Goal: Transaction & Acquisition: Book appointment/travel/reservation

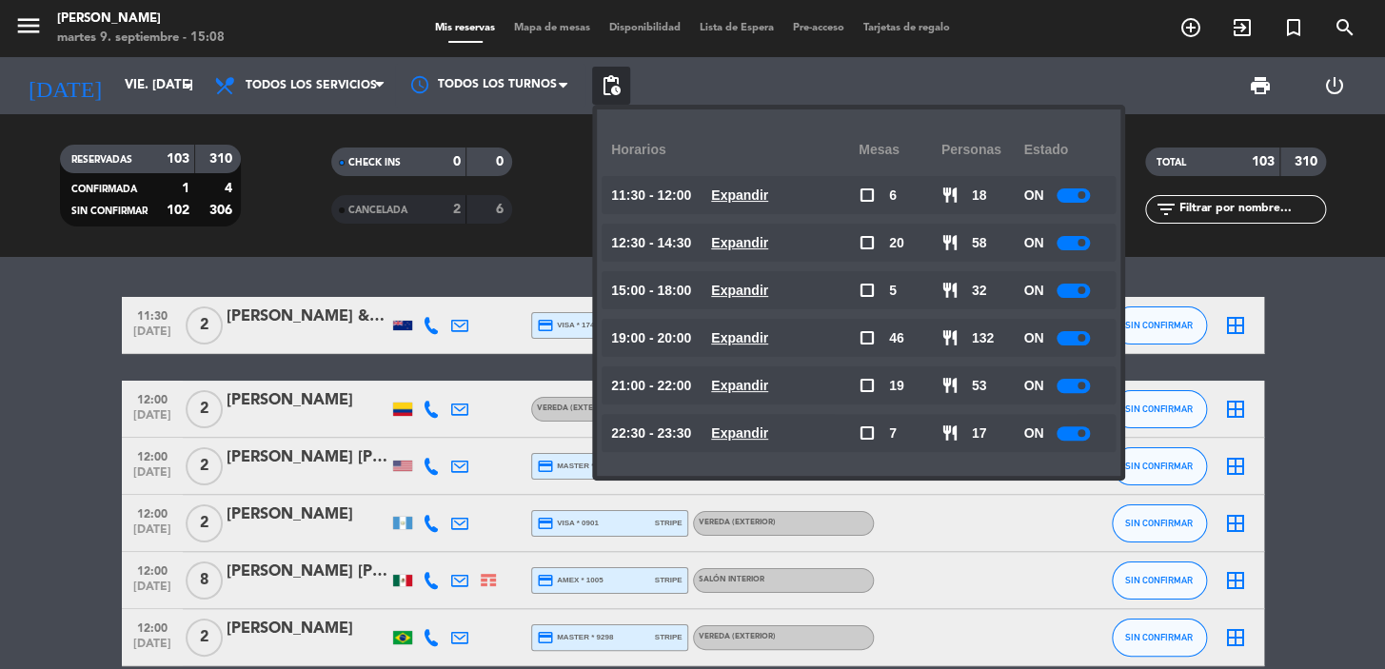
click at [1069, 338] on div at bounding box center [1073, 338] width 33 height 14
click at [1192, 28] on icon "add_circle_outline" at bounding box center [1190, 27] width 23 height 23
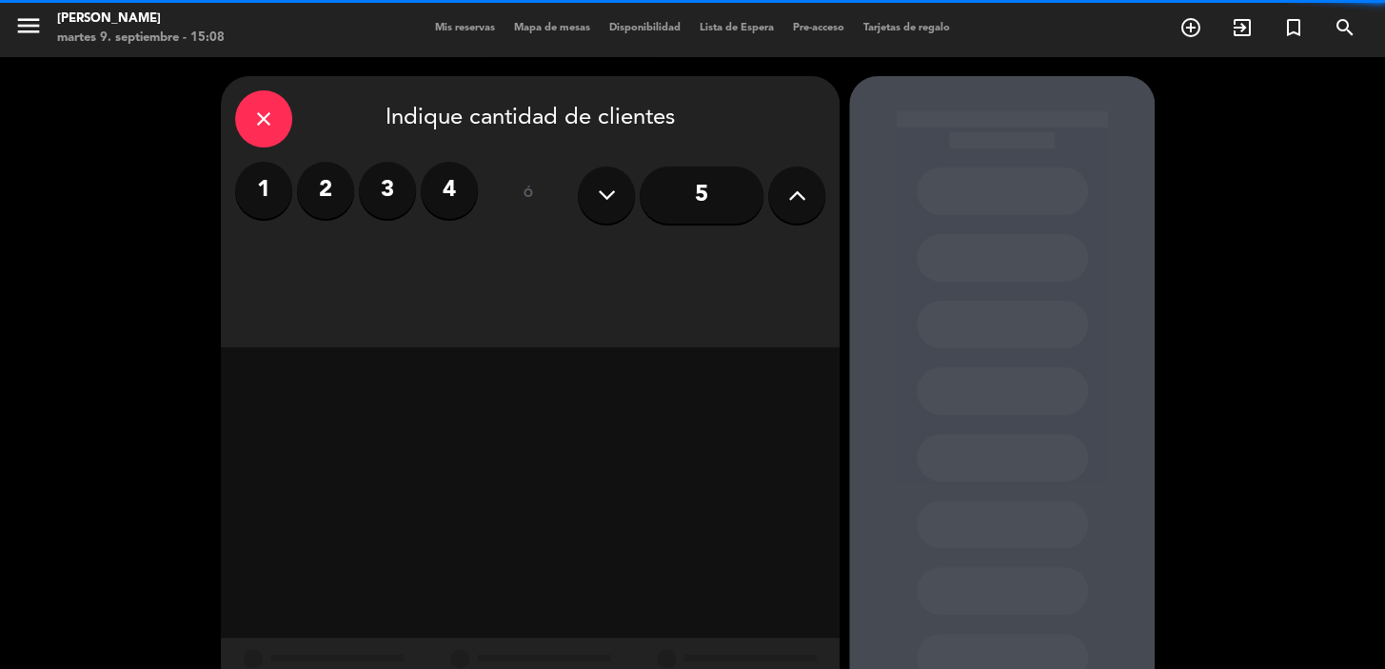
click at [465, 185] on label "4" at bounding box center [449, 190] width 57 height 57
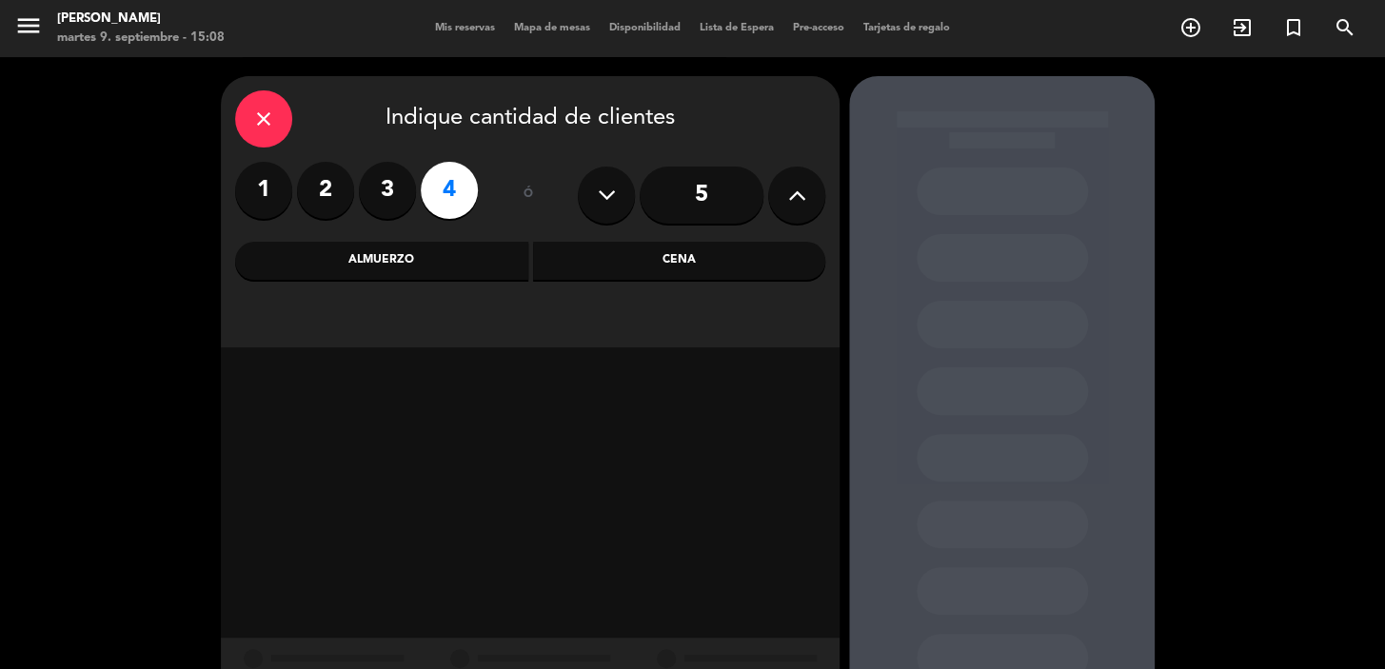
click at [581, 262] on div "Cena" at bounding box center [679, 261] width 293 height 38
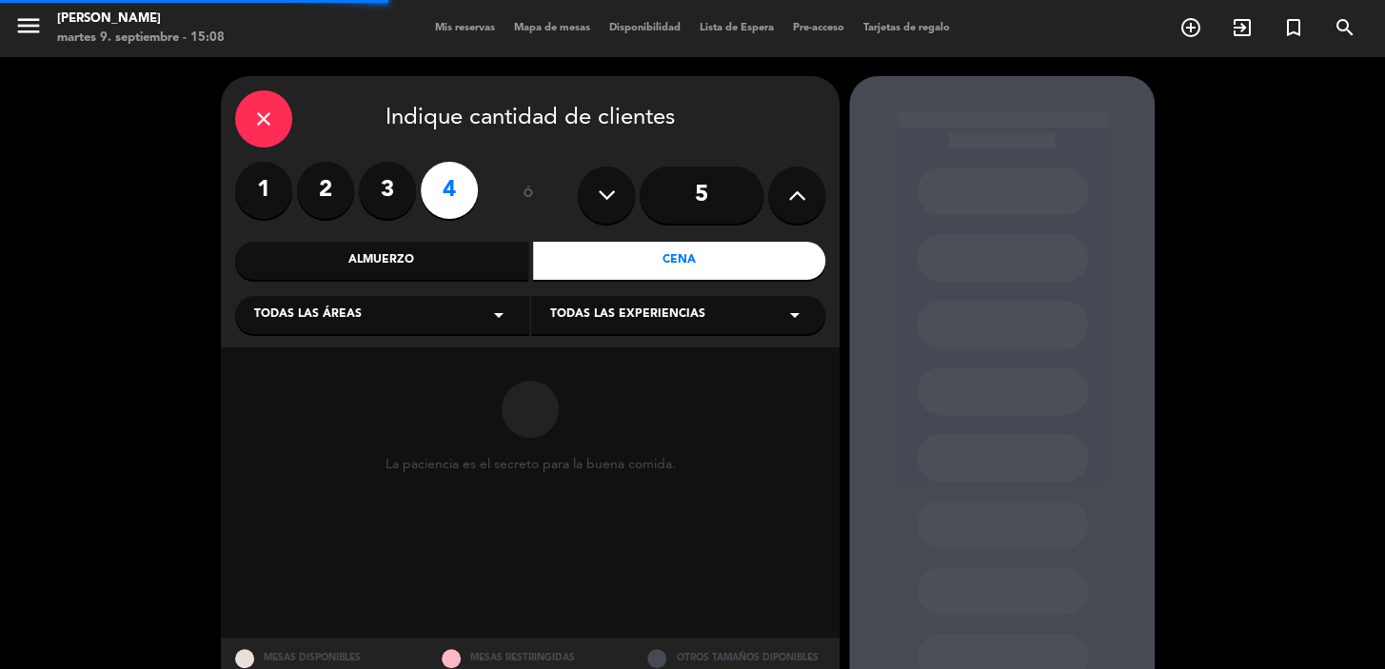
click at [428, 308] on div "Todas las áreas arrow_drop_down" at bounding box center [382, 315] width 294 height 38
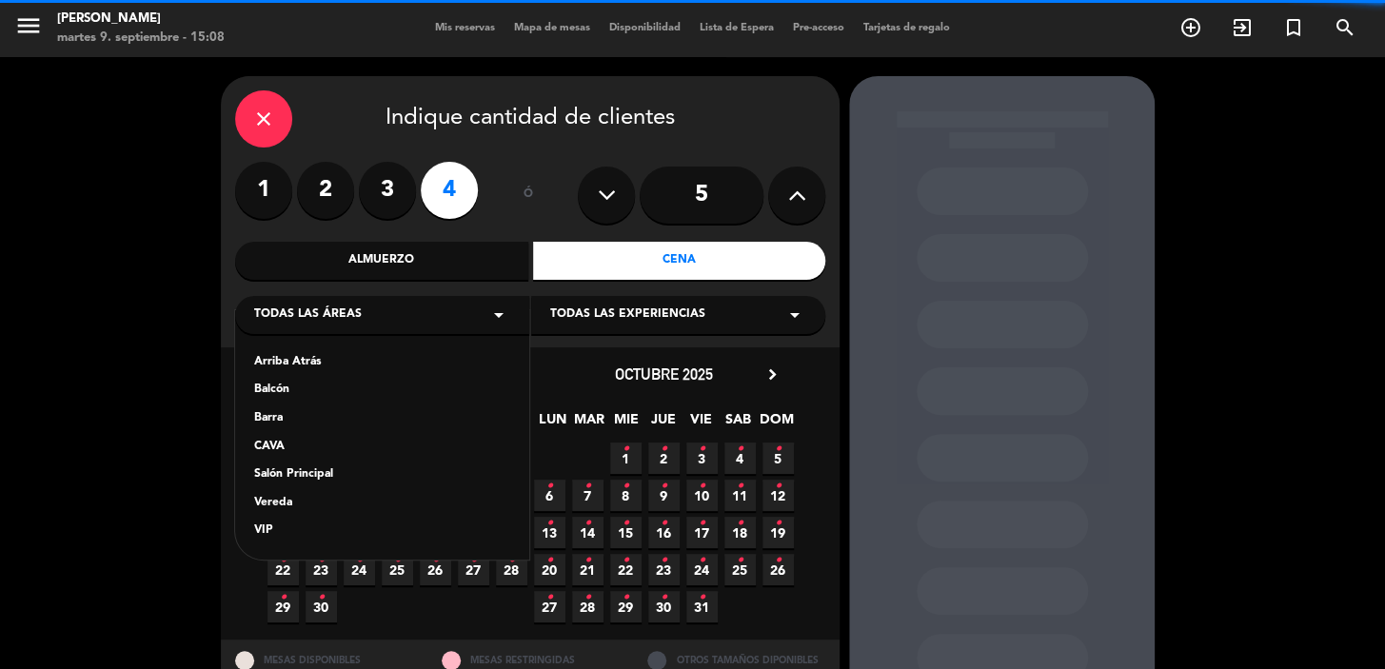
click at [299, 474] on div "Salón Principal" at bounding box center [382, 474] width 256 height 19
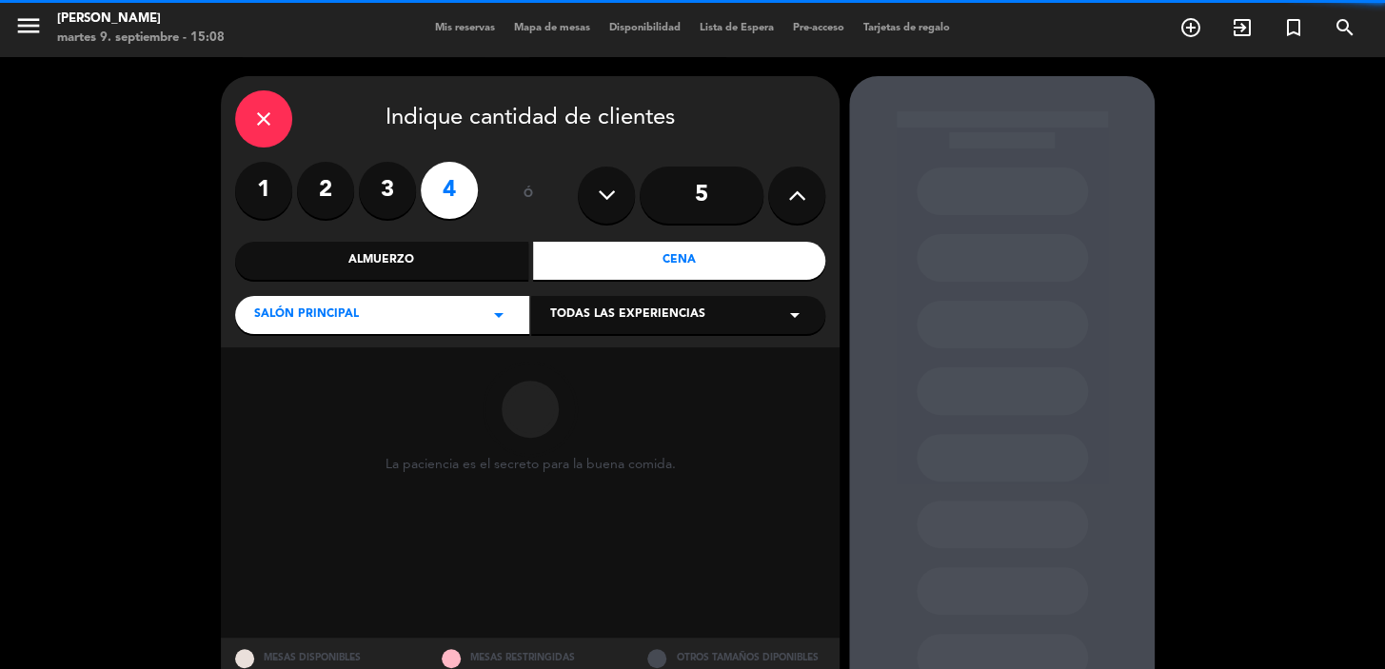
click at [596, 322] on span "Todas las experiencias" at bounding box center [627, 315] width 155 height 19
click at [580, 366] on div "Dining room" at bounding box center [678, 362] width 256 height 19
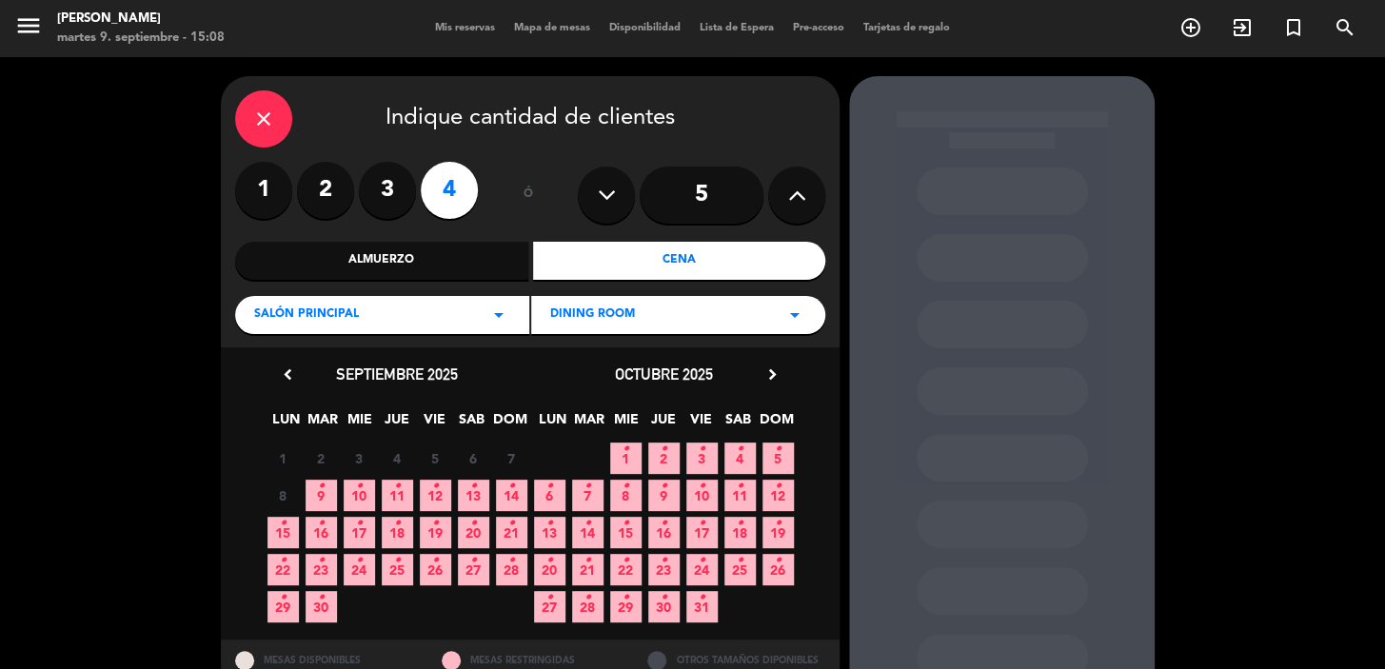
click at [699, 461] on icon "•" at bounding box center [702, 449] width 7 height 30
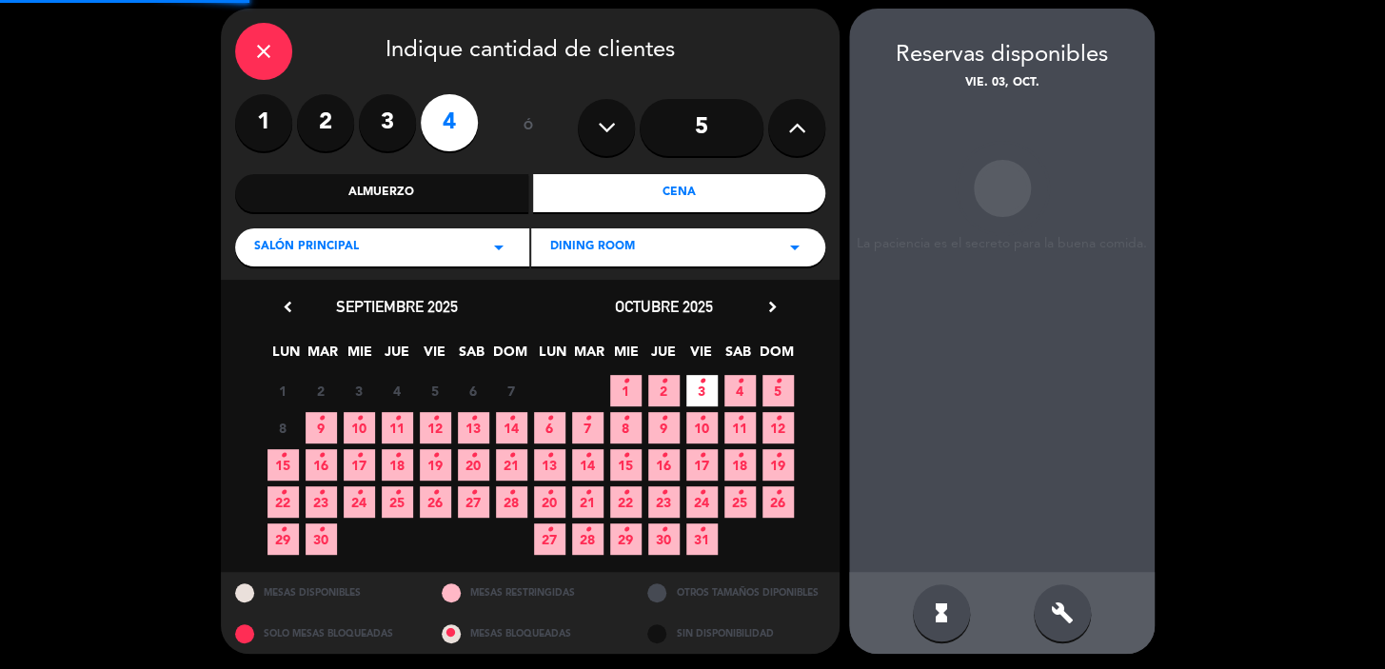
scroll to position [69, 0]
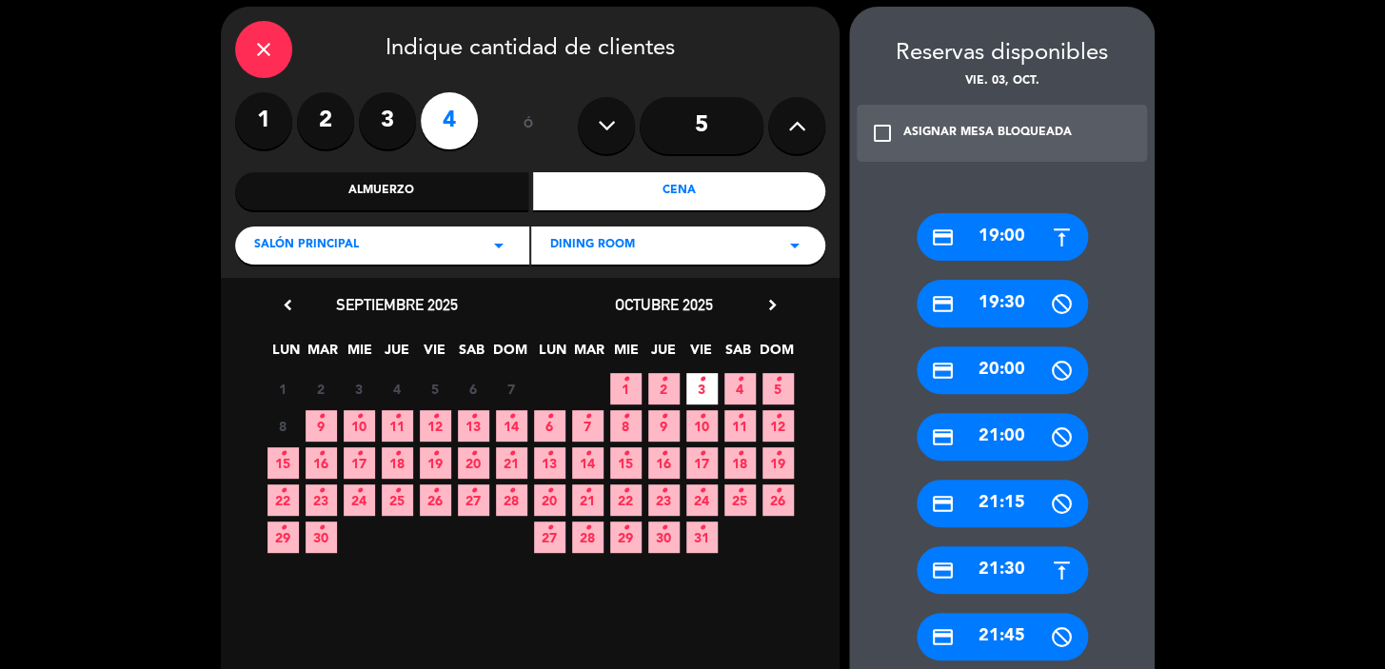
click at [982, 537] on div "credit_card 19:00 credit_card 19:30 credit_card 20:00 credit_card 21:00 credit_…" at bounding box center [1002, 627] width 306 height 904
click at [998, 569] on div "credit_card 21:30" at bounding box center [1002, 570] width 171 height 48
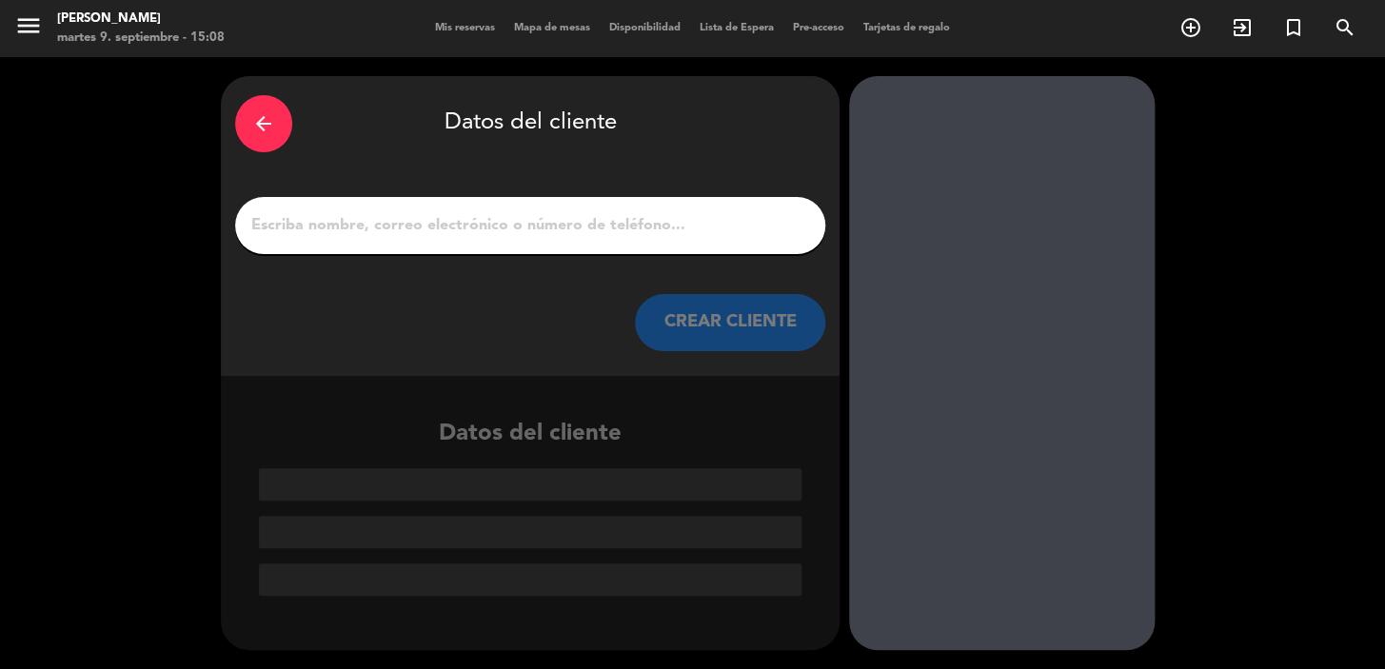
click at [580, 237] on input "1" at bounding box center [530, 225] width 562 height 27
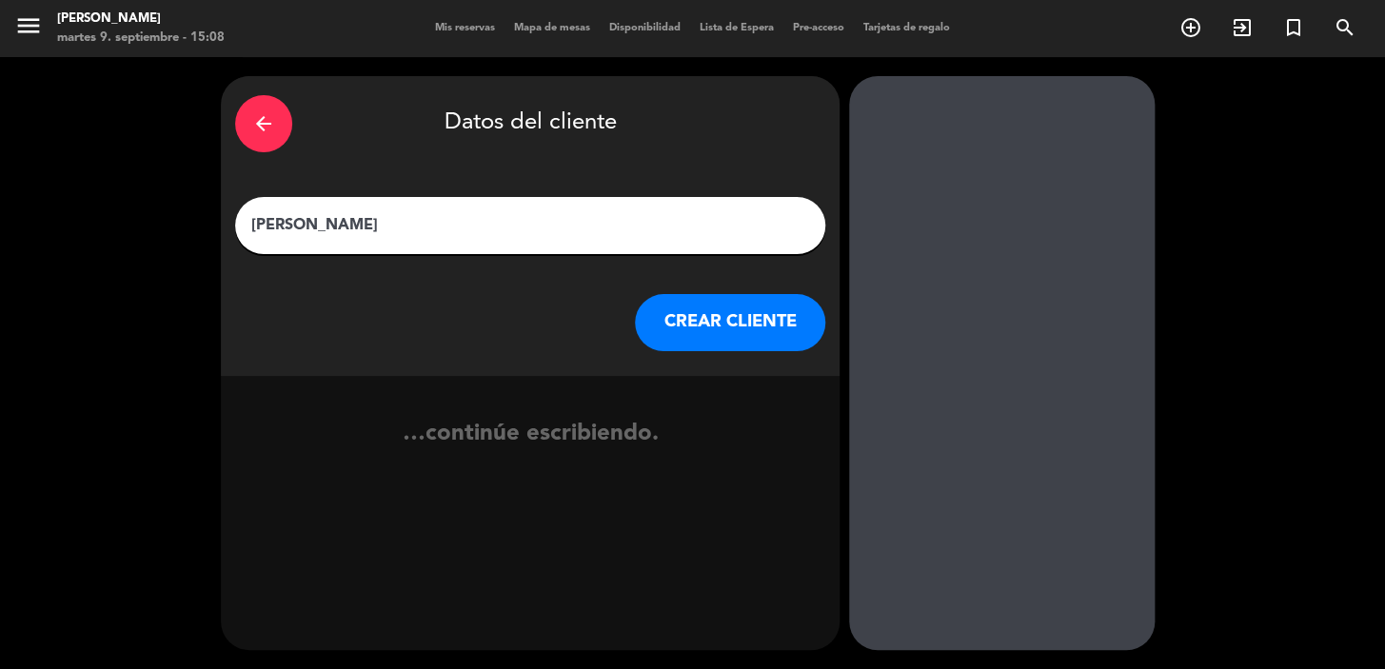
type input "[PERSON_NAME]"
click at [733, 325] on button "CREAR CLIENTE" at bounding box center [730, 322] width 190 height 57
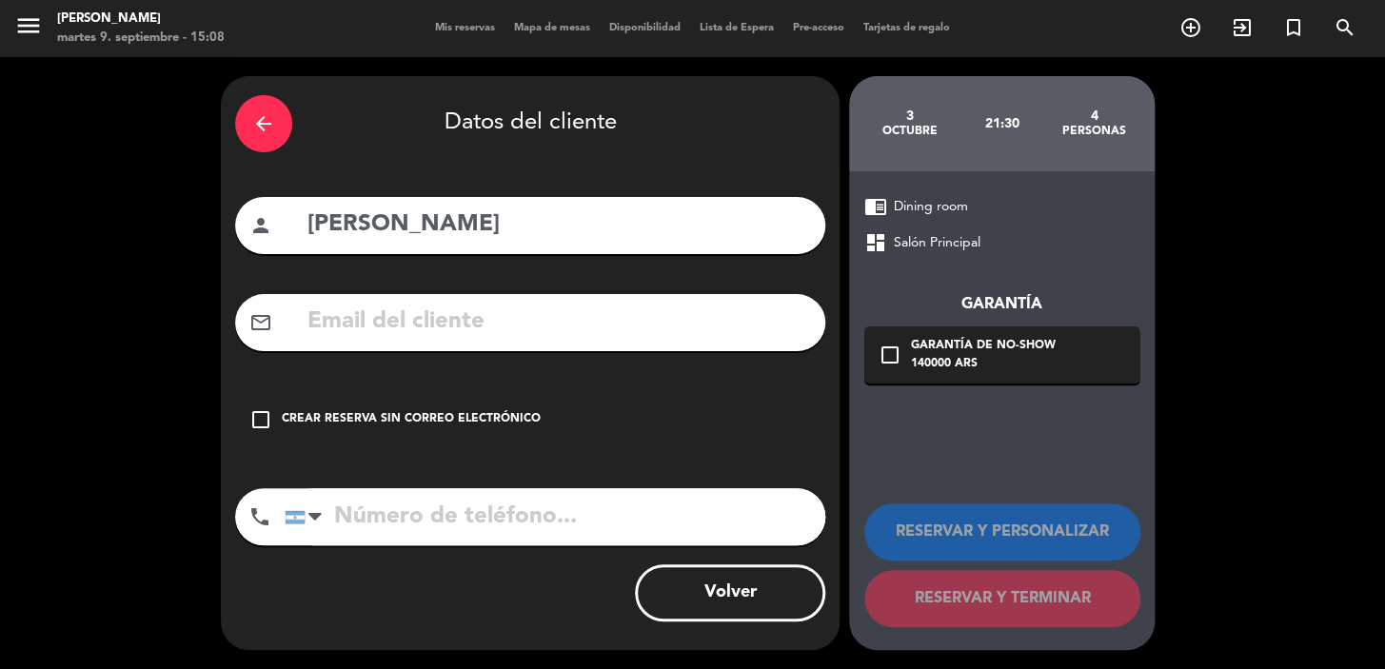
click at [635, 325] on input "text" at bounding box center [558, 322] width 505 height 39
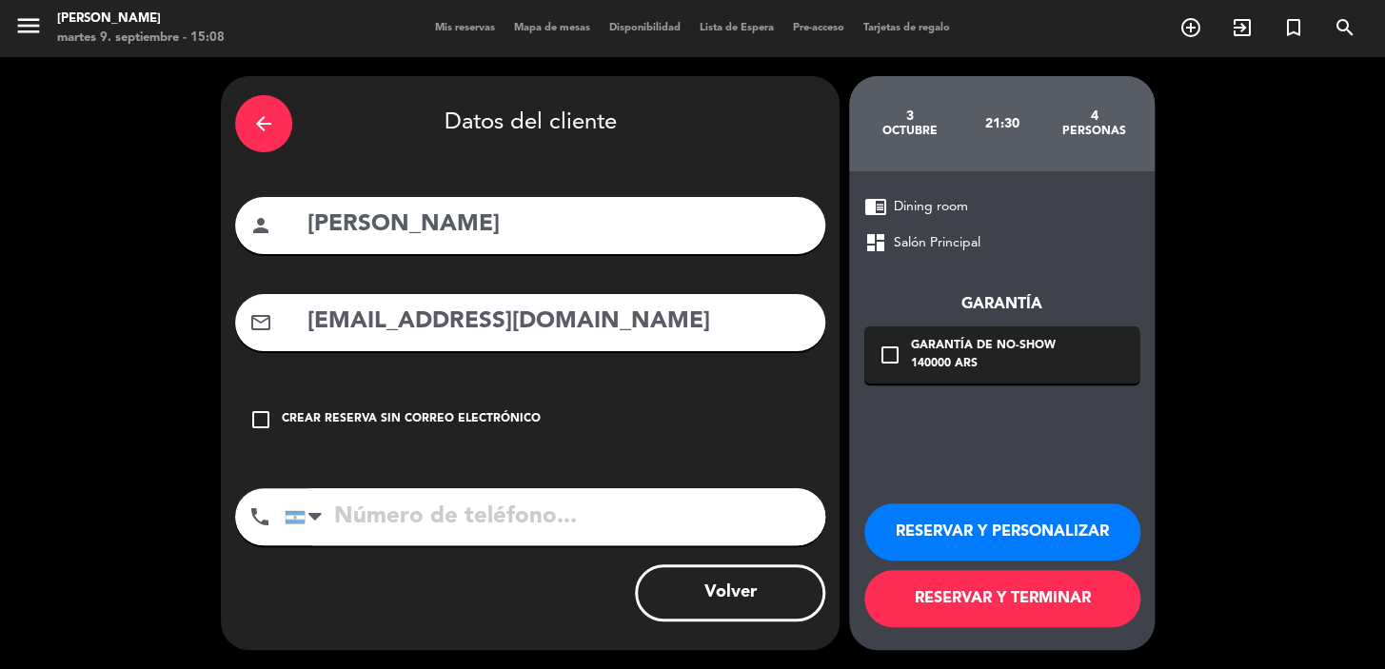
type input "[EMAIL_ADDRESS][DOMAIN_NAME]"
click at [524, 515] on input "tel" at bounding box center [555, 516] width 541 height 57
type input "[PHONE_NUMBER]"
click at [1035, 543] on button "RESERVAR Y PERSONALIZAR" at bounding box center [1002, 532] width 276 height 57
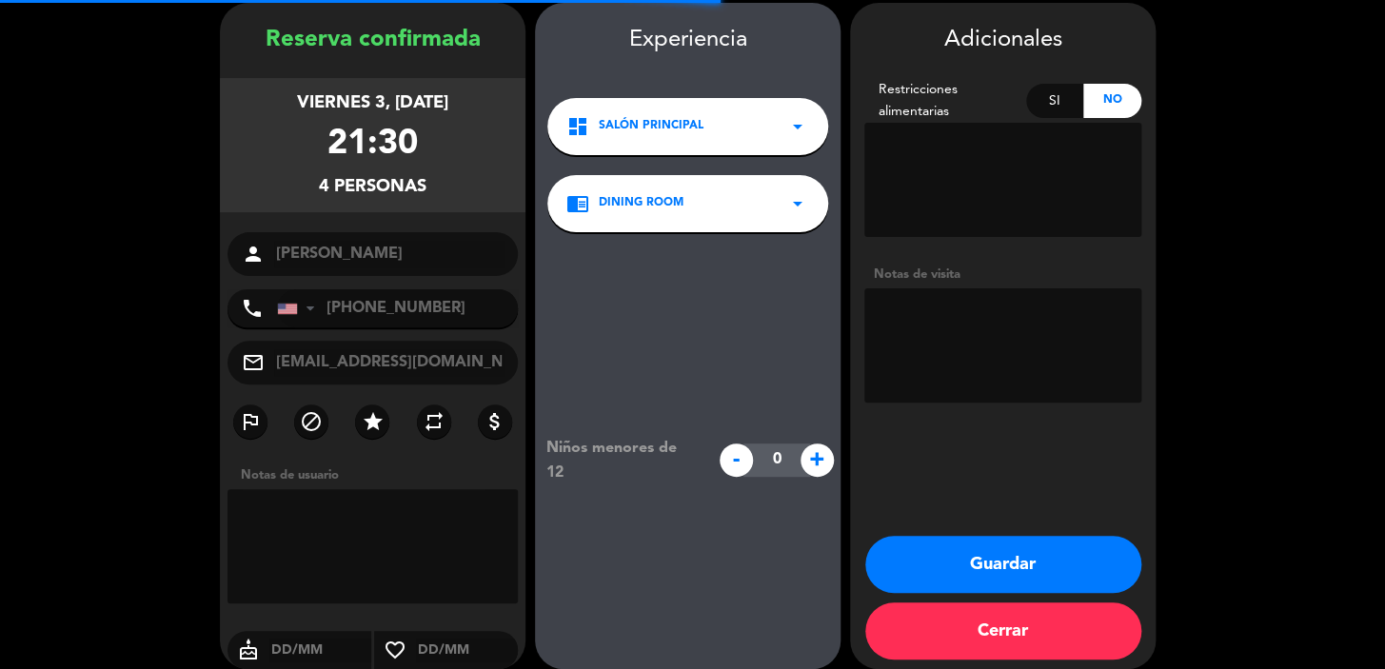
scroll to position [76, 0]
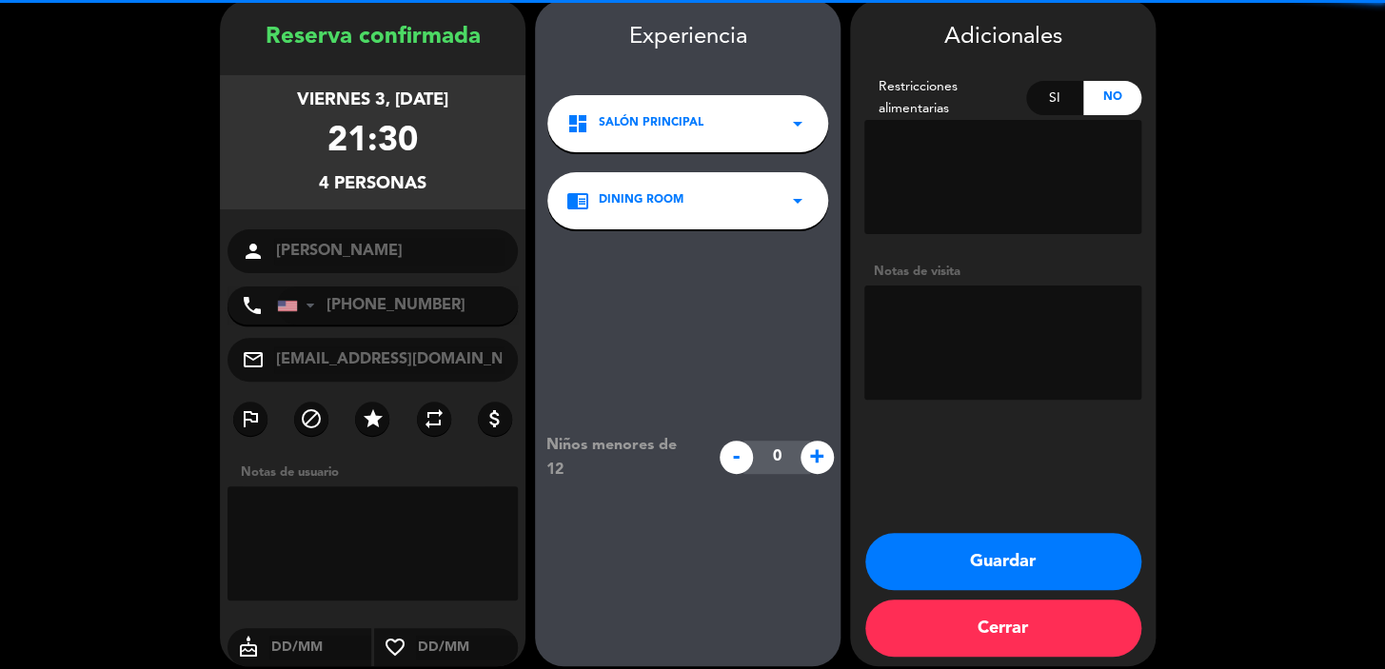
click at [1085, 323] on textarea at bounding box center [1002, 343] width 277 height 114
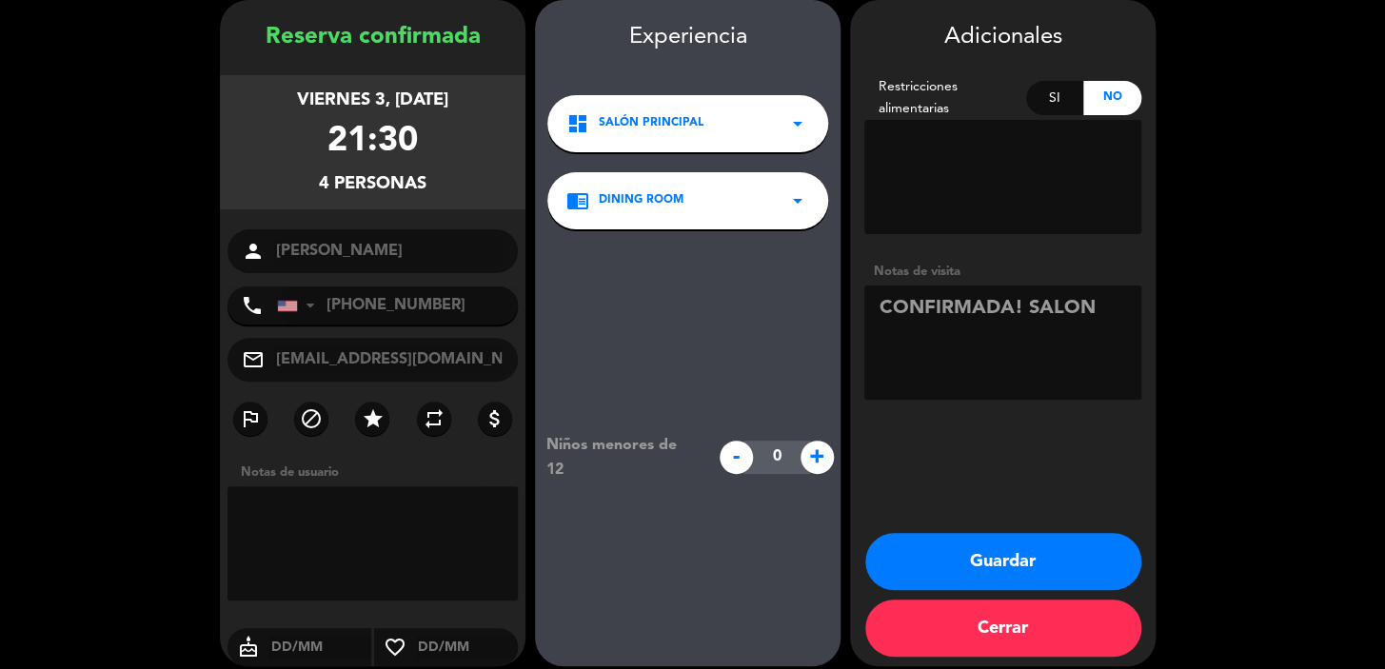
type textarea "CONFIRMADA! SALON"
drag, startPoint x: 1030, startPoint y: 590, endPoint x: 1047, endPoint y: 570, distance: 26.3
click at [1043, 573] on div "Guardar Cerrar" at bounding box center [1003, 599] width 306 height 133
click at [1053, 566] on button "Guardar" at bounding box center [1003, 561] width 276 height 57
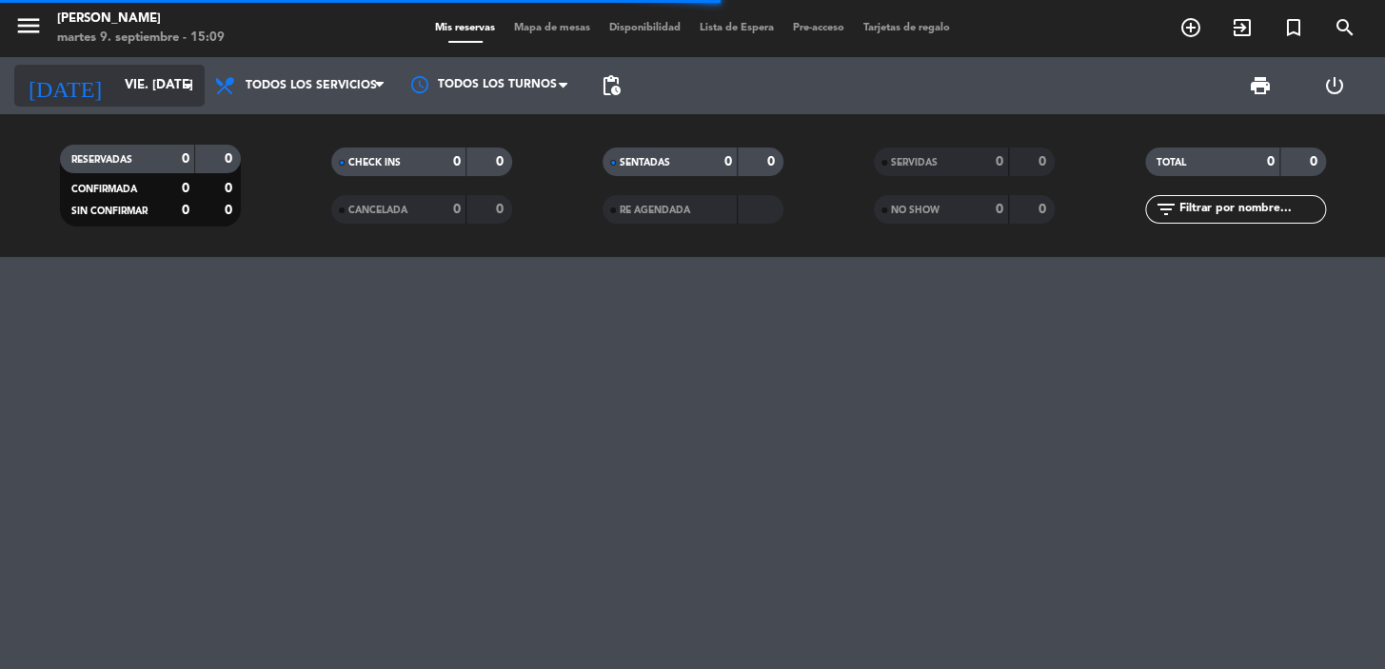
click at [153, 70] on input "vie. [DATE]" at bounding box center [199, 86] width 168 height 34
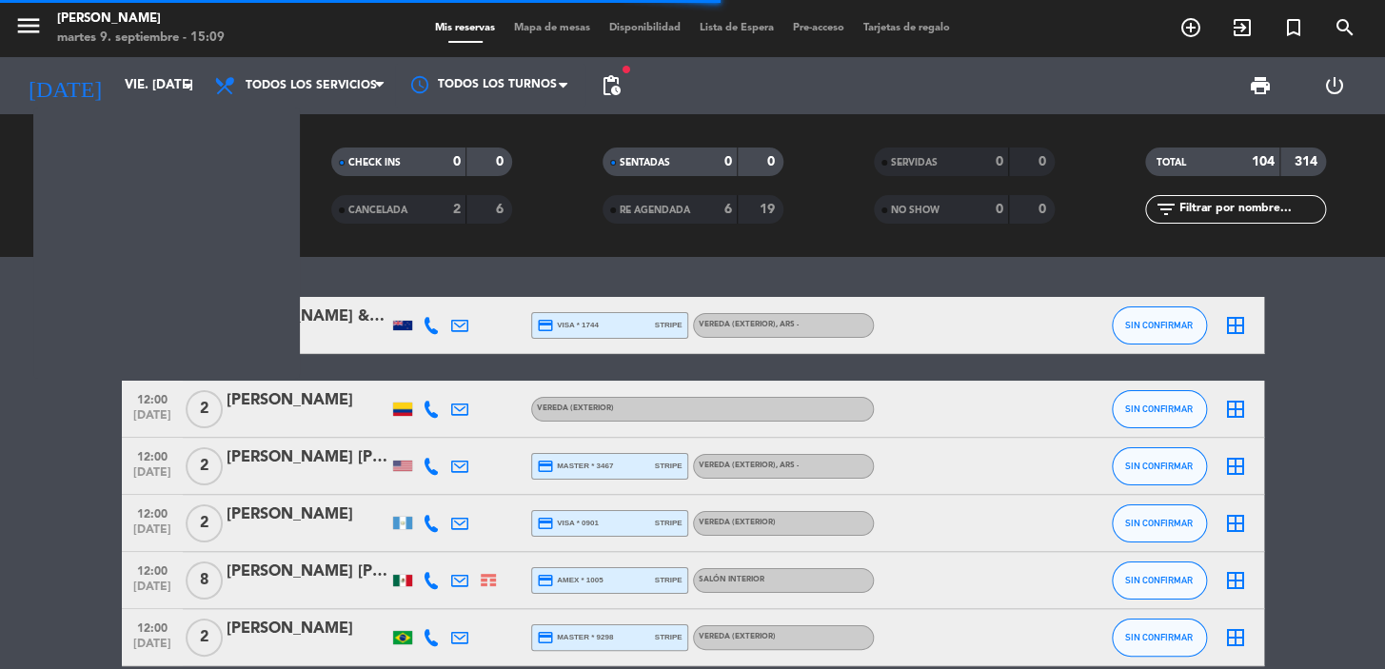
type input "mié. [DATE]"
